Goal: Information Seeking & Learning: Check status

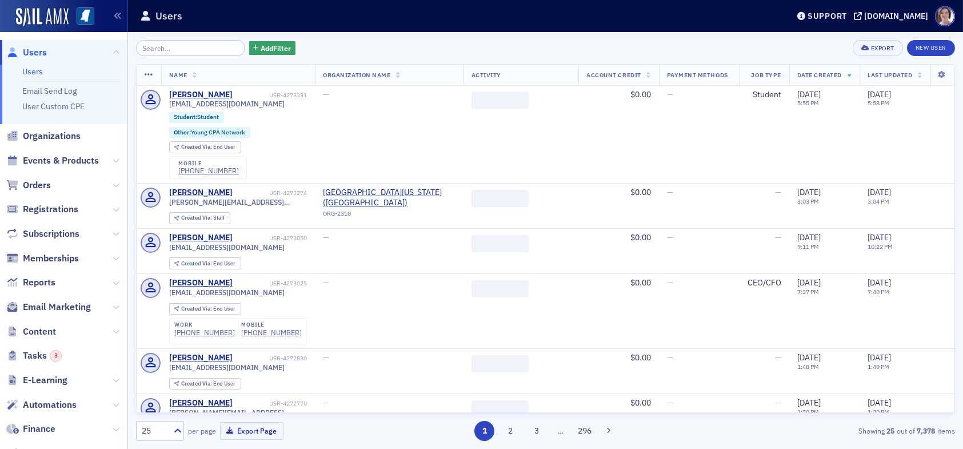
click at [165, 50] on input "search" at bounding box center [190, 48] width 109 height 16
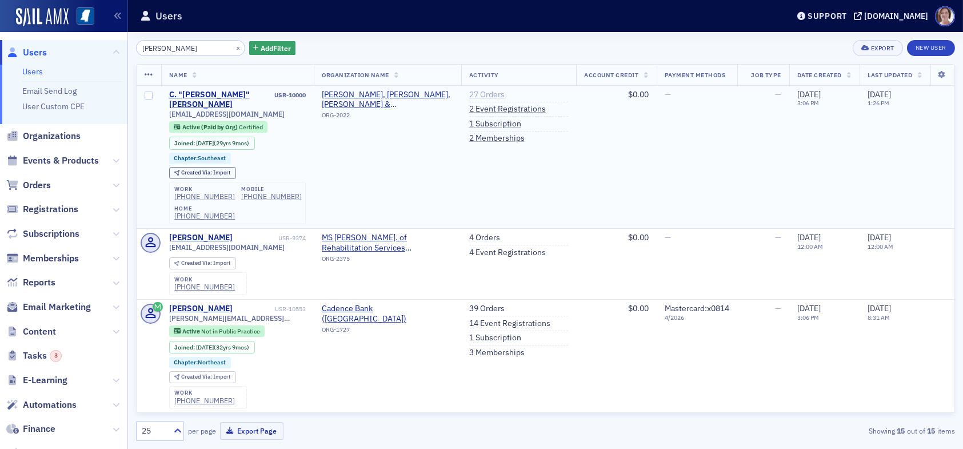
type input "[PERSON_NAME]"
click at [480, 94] on link "27 Orders" at bounding box center [486, 95] width 35 height 10
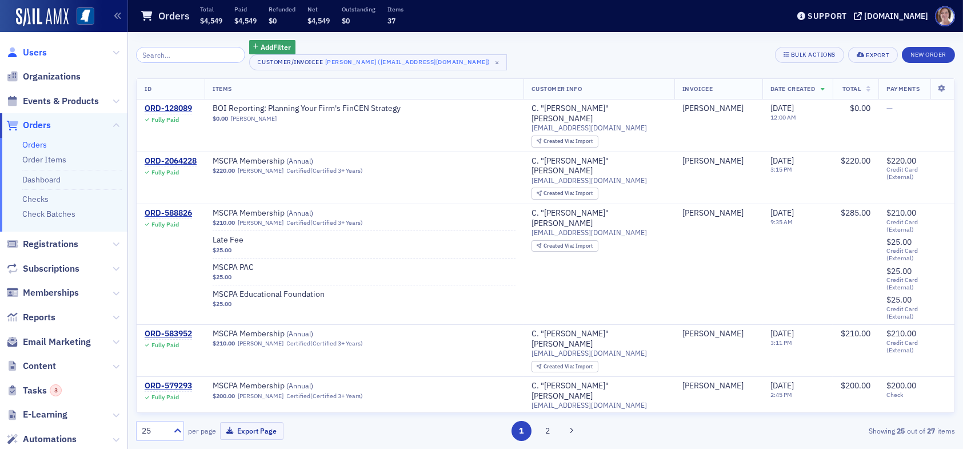
click at [37, 49] on span "Users" at bounding box center [35, 52] width 24 height 13
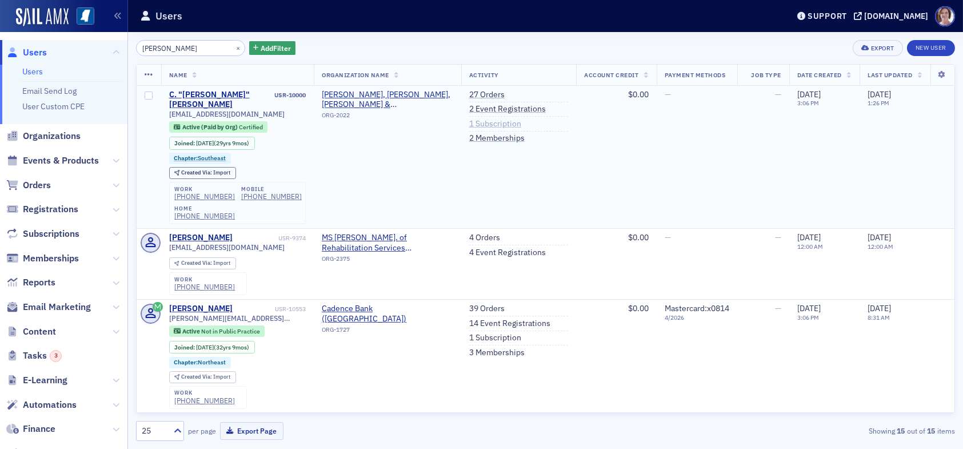
click at [481, 125] on link "1 Subscription" at bounding box center [495, 124] width 52 height 10
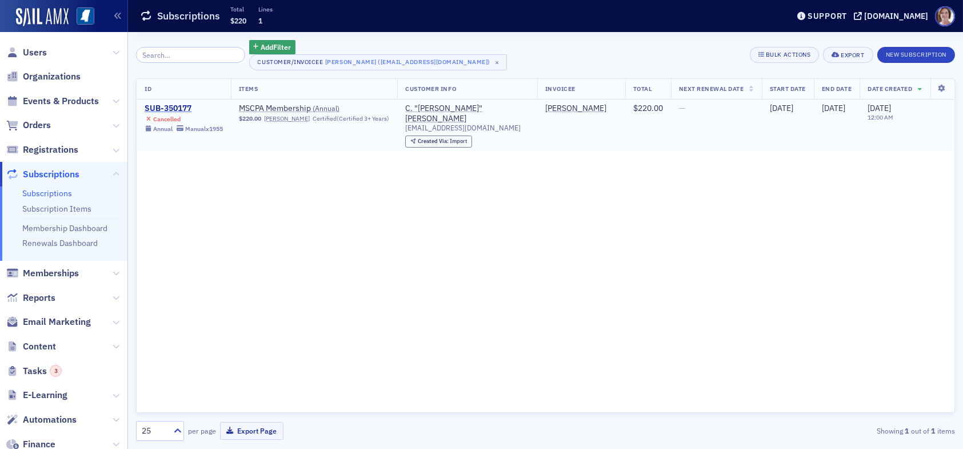
click at [169, 109] on div "SUB-350177" at bounding box center [184, 108] width 78 height 10
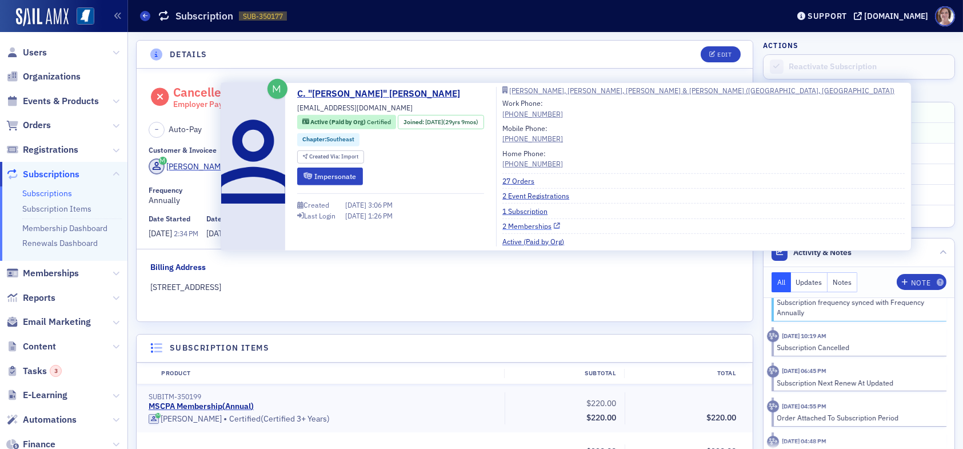
click at [541, 224] on link "2 Memberships" at bounding box center [532, 226] width 58 height 10
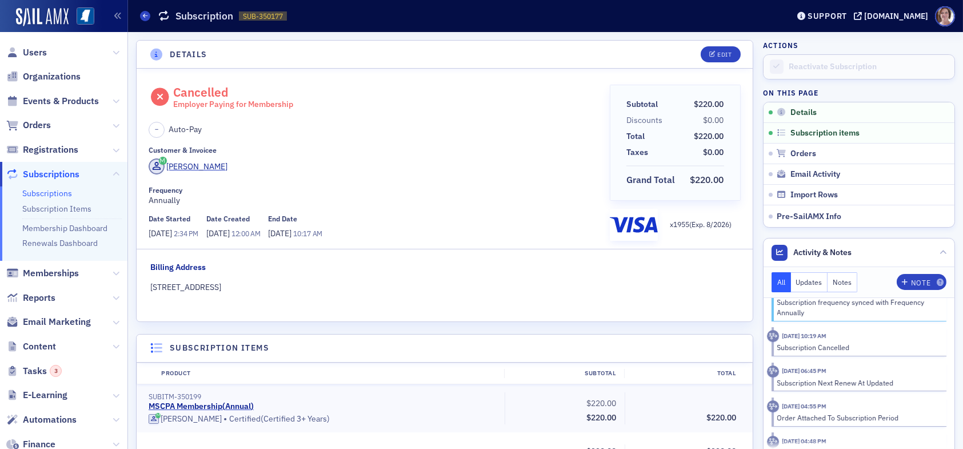
click at [337, 57] on header "Details Edit" at bounding box center [445, 55] width 616 height 28
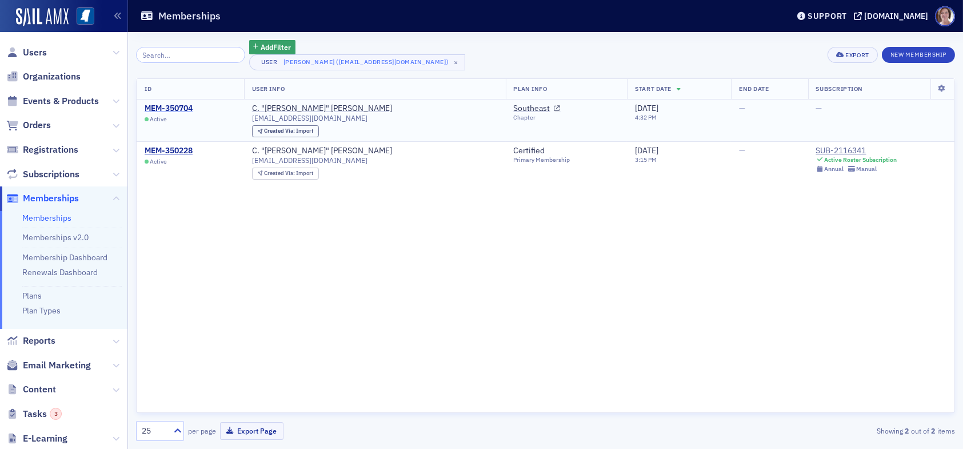
click at [171, 106] on div "MEM-350704" at bounding box center [169, 108] width 48 height 10
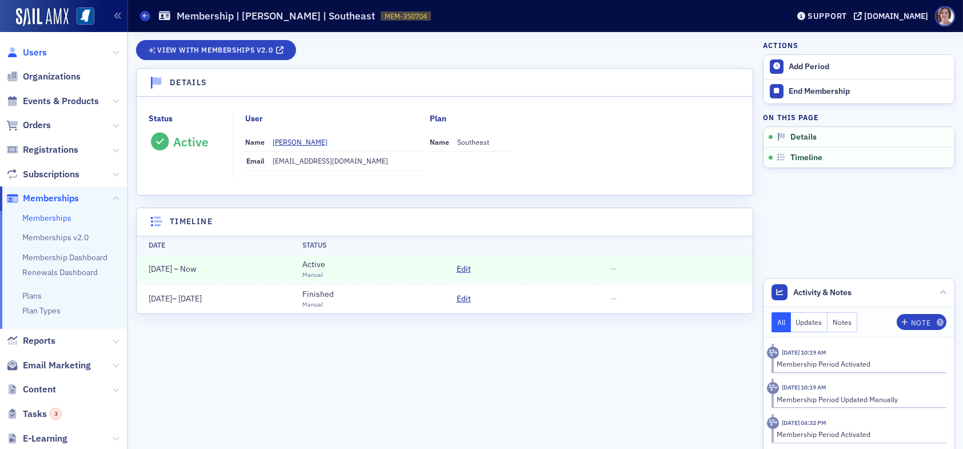
click at [35, 50] on span "Users" at bounding box center [35, 52] width 24 height 13
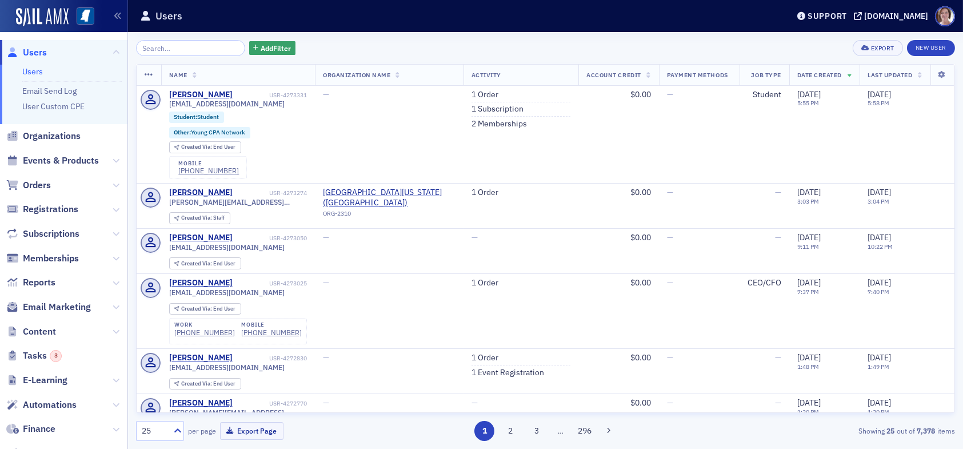
click at [187, 45] on input "search" at bounding box center [190, 48] width 109 height 16
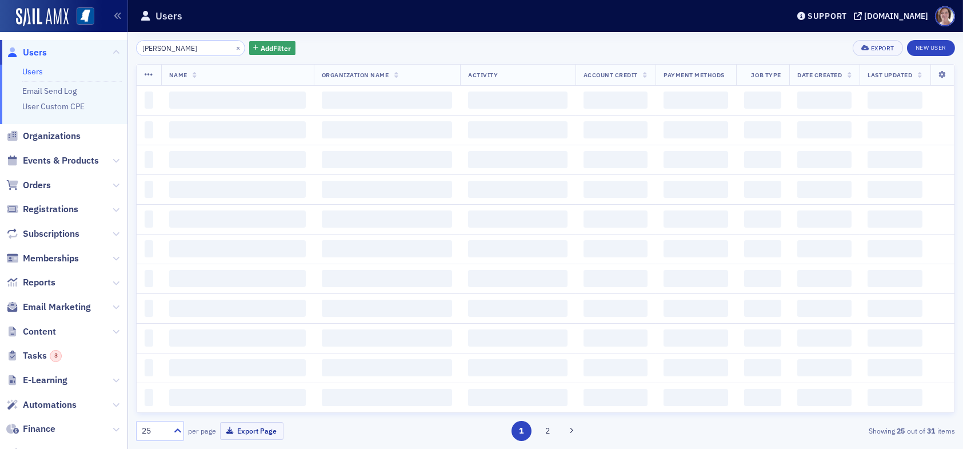
type input "[PERSON_NAME]"
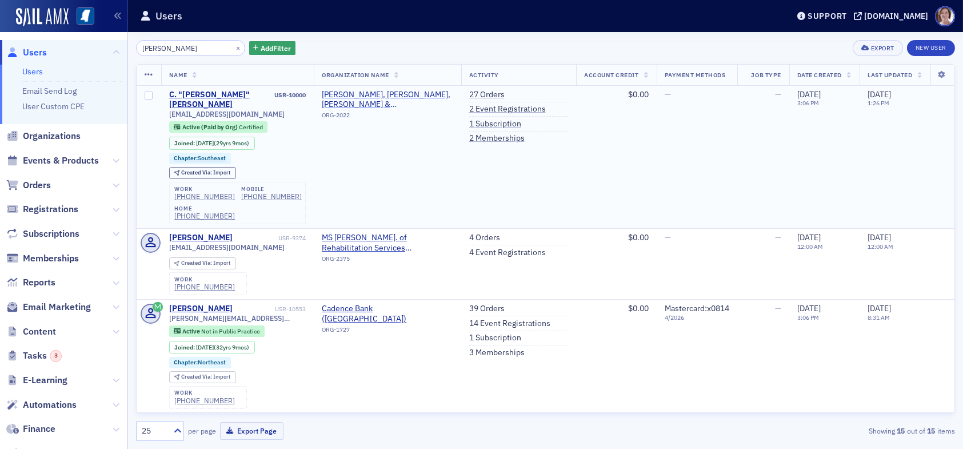
click at [368, 101] on span "[PERSON_NAME], [PERSON_NAME], [PERSON_NAME] & [PERSON_NAME] ([GEOGRAPHIC_DATA],…" at bounding box center [387, 100] width 131 height 20
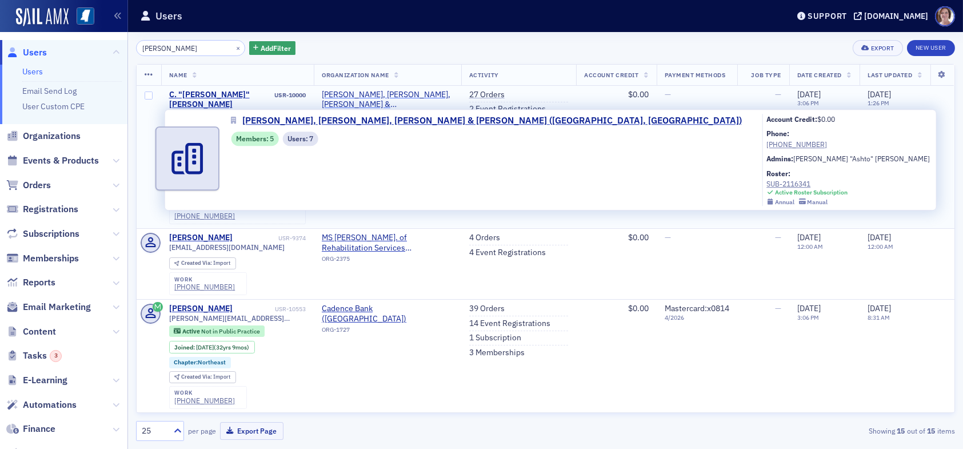
select select "US"
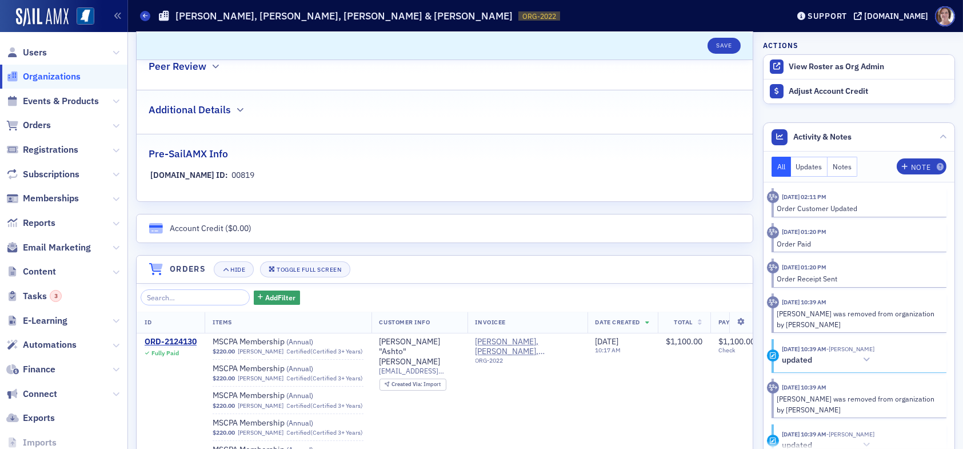
scroll to position [629, 0]
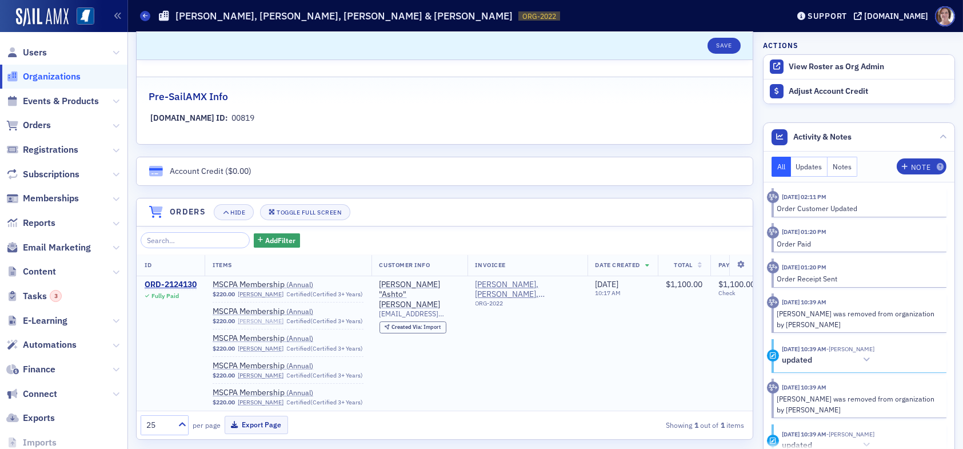
click at [265, 320] on link "[PERSON_NAME]" at bounding box center [261, 320] width 46 height 7
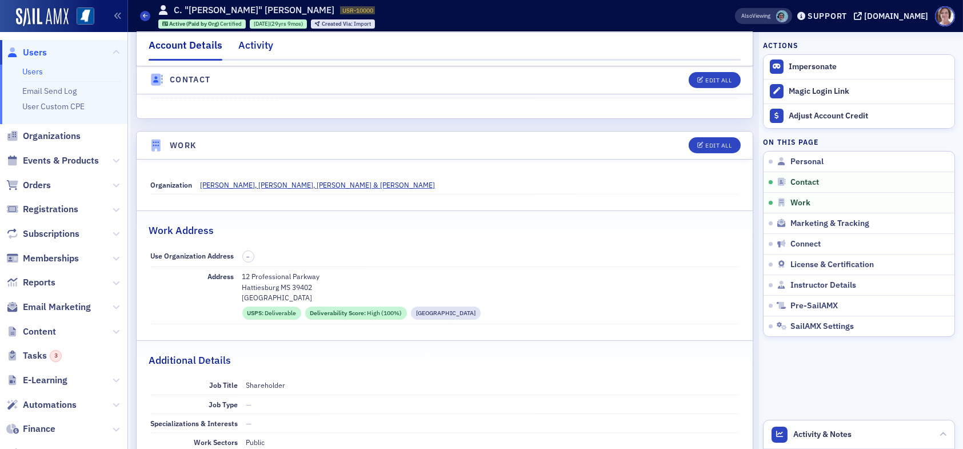
click at [256, 45] on div "Activity" at bounding box center [255, 48] width 35 height 21
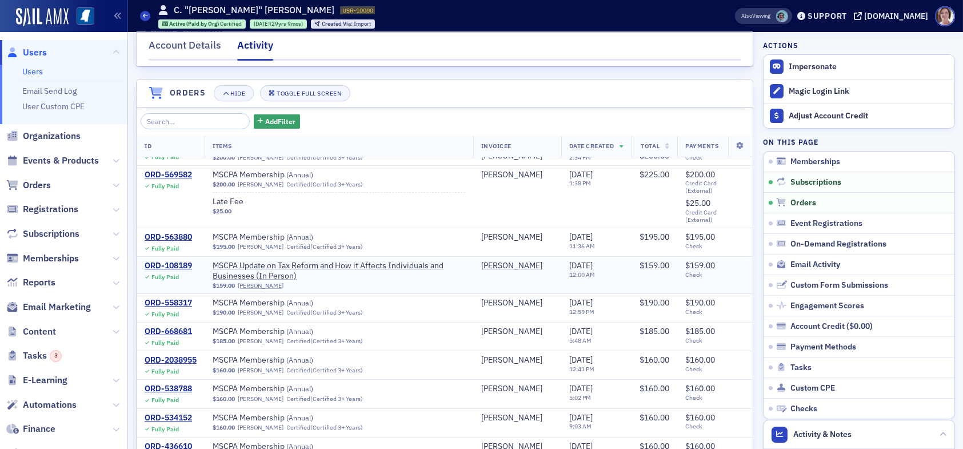
scroll to position [286, 0]
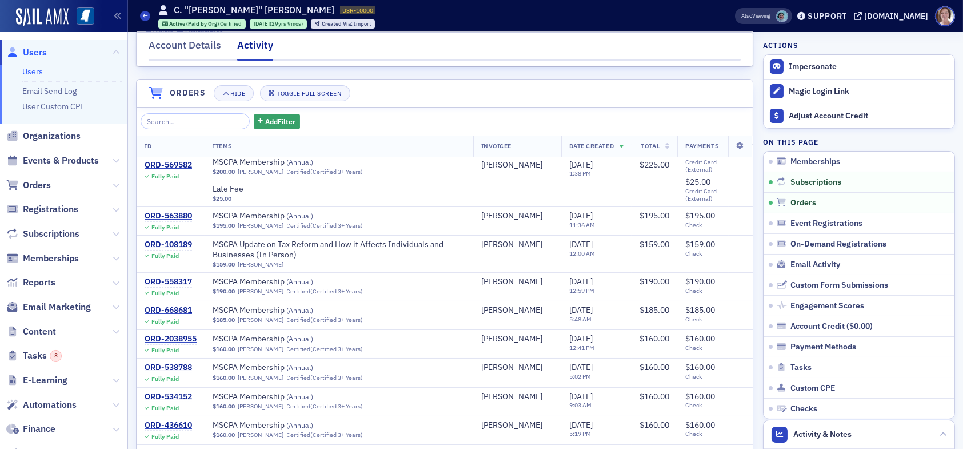
click at [35, 51] on span "Users" at bounding box center [35, 52] width 24 height 13
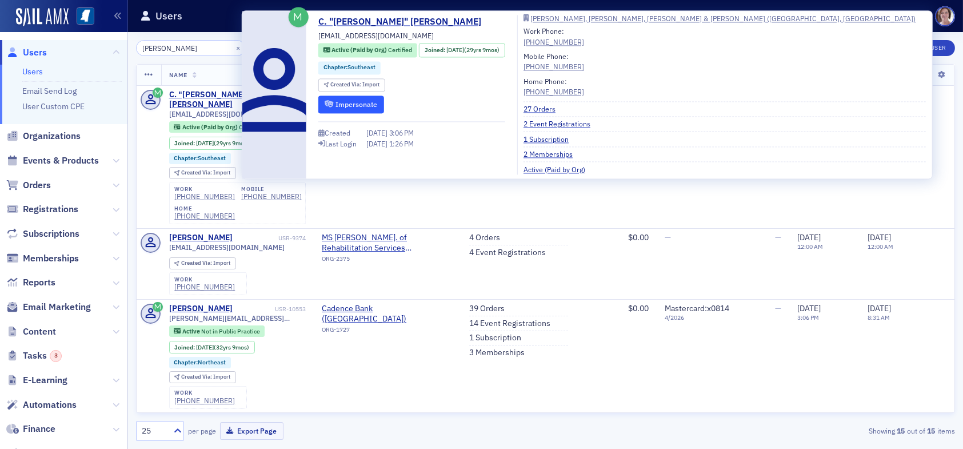
click at [349, 105] on button "Impersonate" at bounding box center [351, 104] width 66 height 18
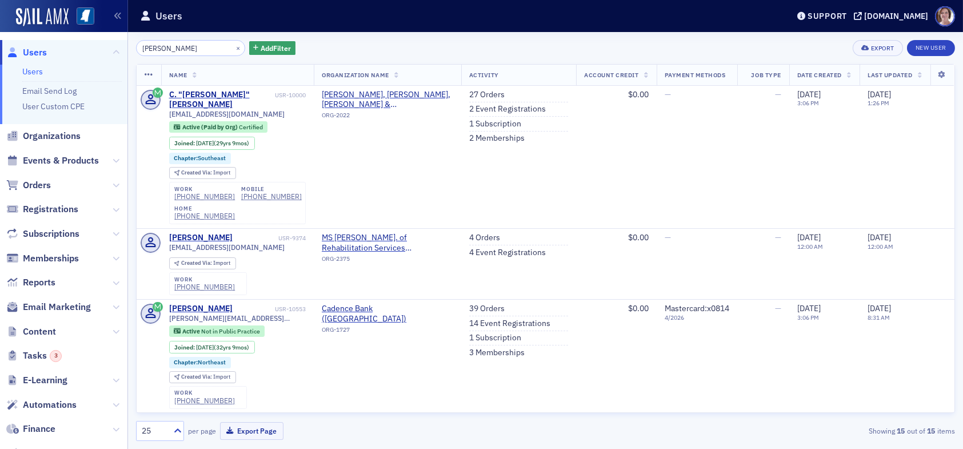
click at [38, 49] on span "Users" at bounding box center [35, 52] width 24 height 13
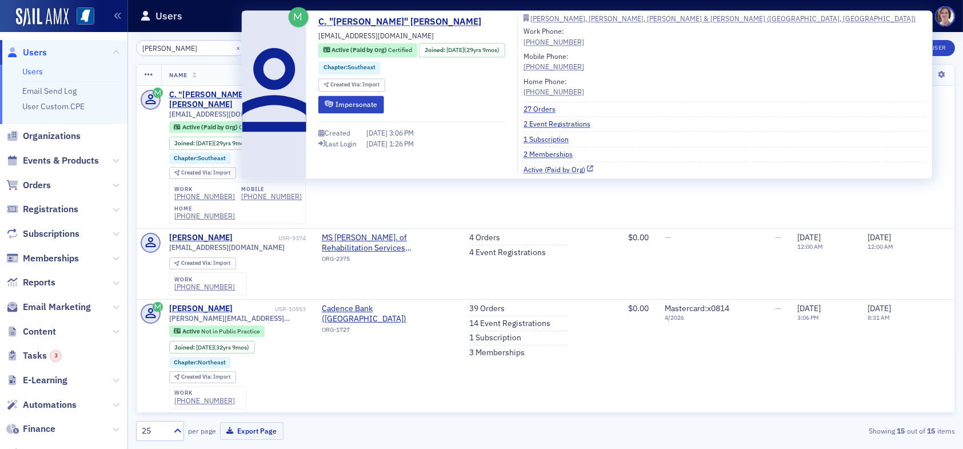
click at [559, 168] on link "Active (Paid by Org)" at bounding box center [559, 169] width 70 height 10
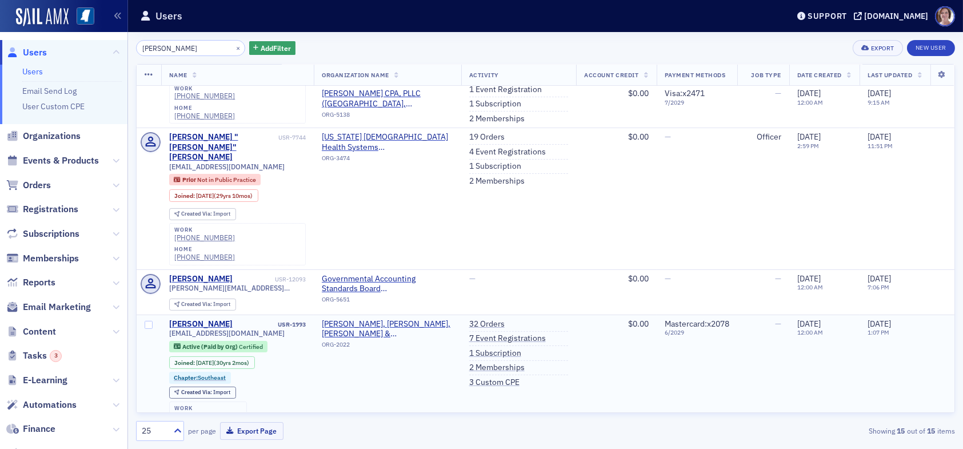
scroll to position [515, 0]
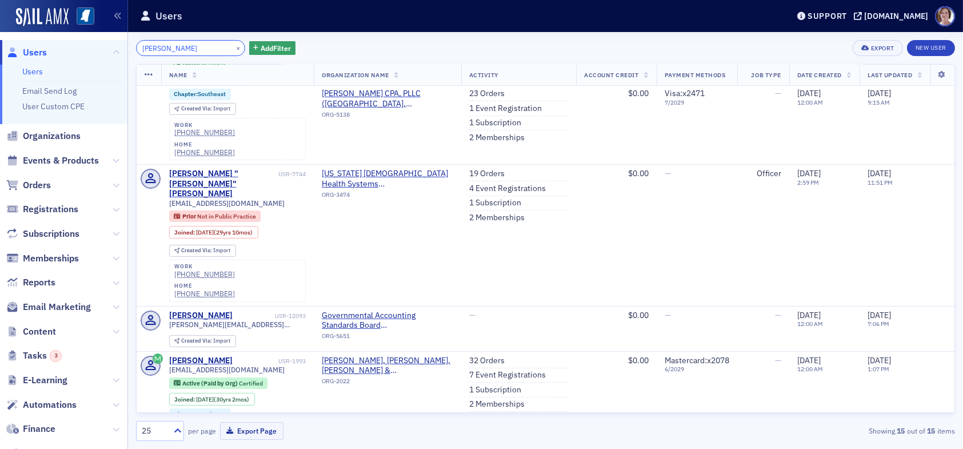
drag, startPoint x: 196, startPoint y: 51, endPoint x: 76, endPoint y: 53, distance: 119.5
click at [89, 49] on div "Users Users Email Send Log User Custom CPE Organizations Events & Products Orde…" at bounding box center [481, 224] width 963 height 449
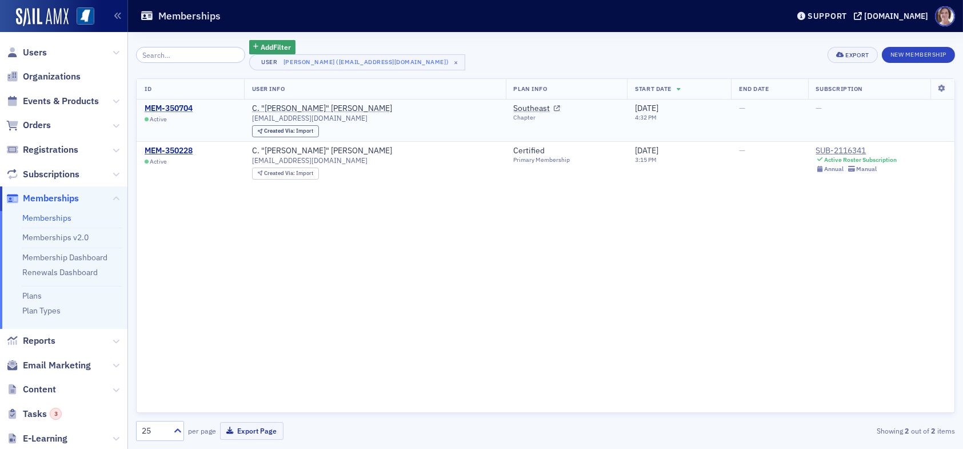
click at [183, 110] on div "MEM-350704" at bounding box center [169, 108] width 48 height 10
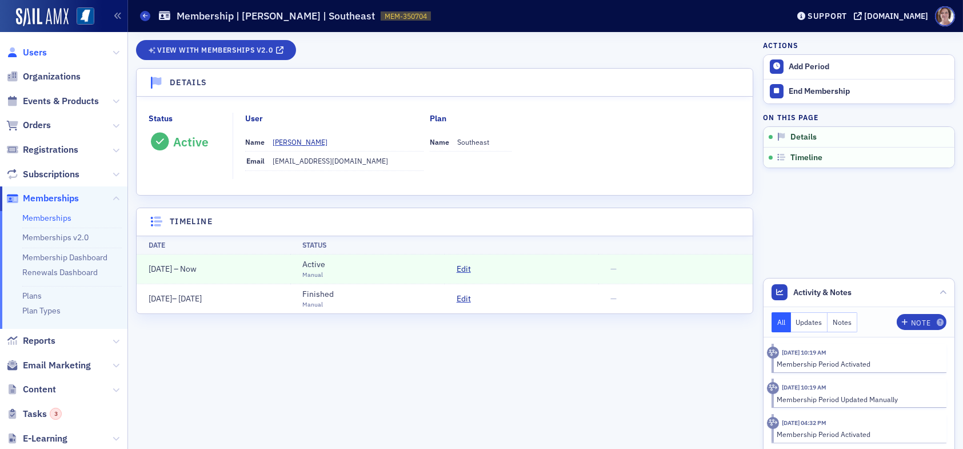
click at [41, 51] on span "Users" at bounding box center [35, 52] width 24 height 13
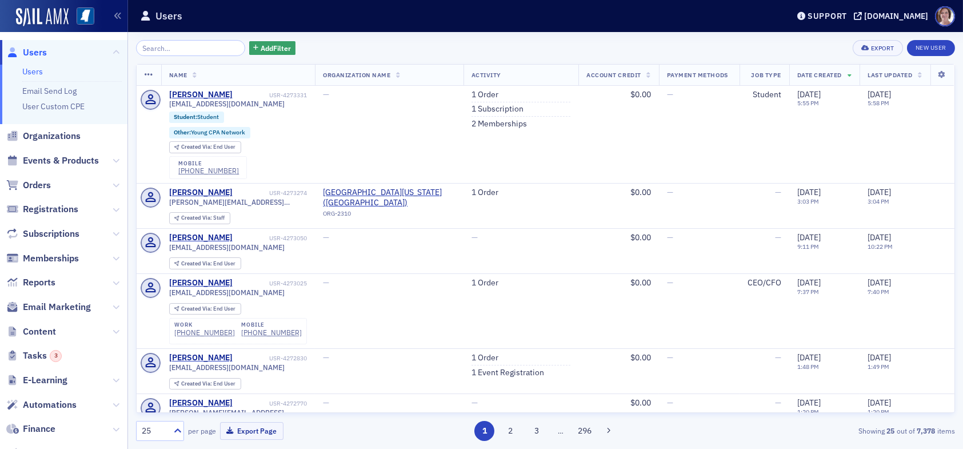
click at [198, 50] on input "search" at bounding box center [190, 48] width 109 height 16
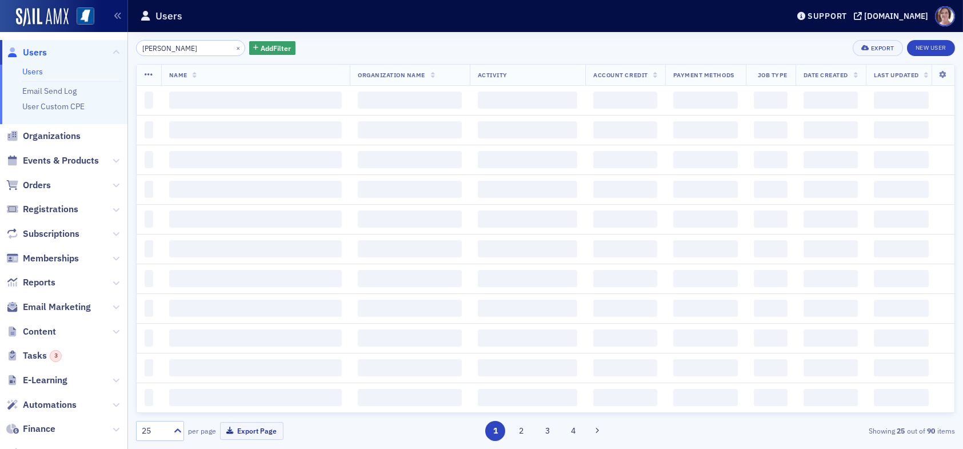
type input "[PERSON_NAME]"
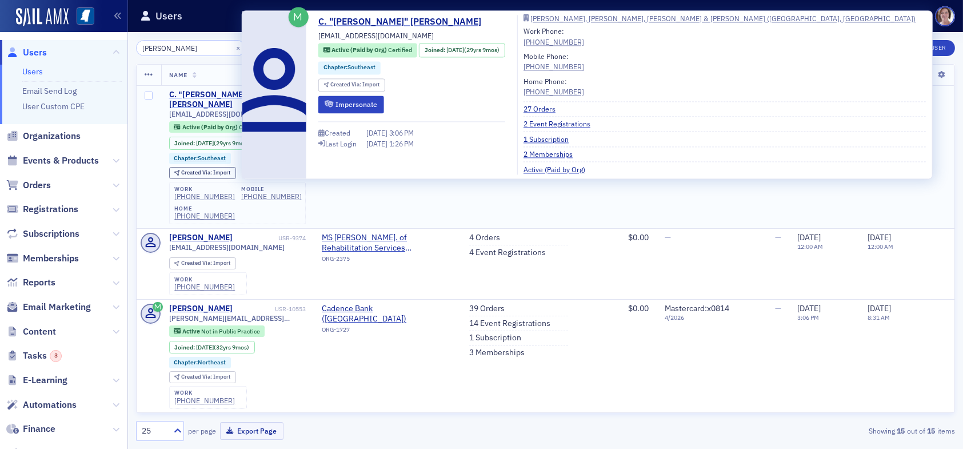
click at [224, 93] on div "C. "[PERSON_NAME]" [PERSON_NAME]" at bounding box center [220, 100] width 103 height 20
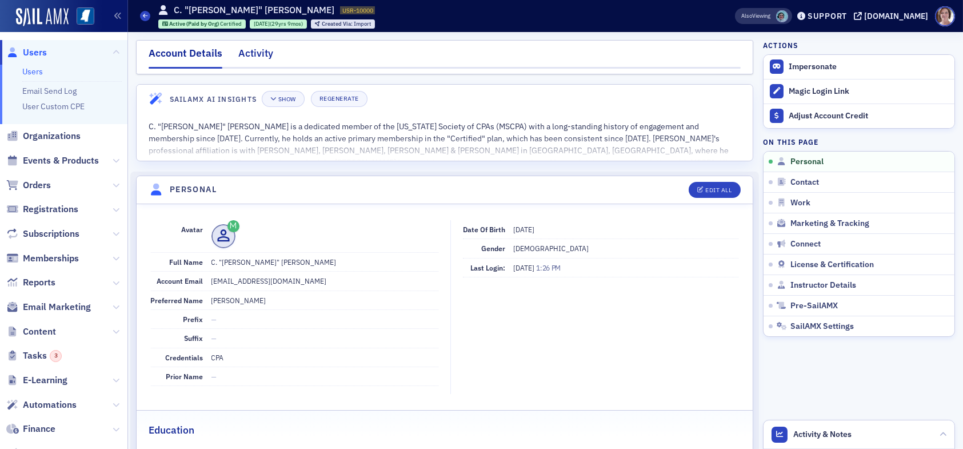
click at [265, 55] on div "Activity" at bounding box center [255, 56] width 35 height 21
